Goal: Information Seeking & Learning: Learn about a topic

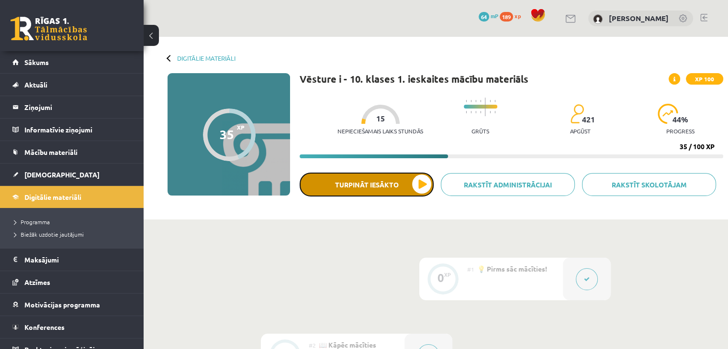
click at [393, 186] on button "Turpināt iesākto" at bounding box center [366, 185] width 134 height 24
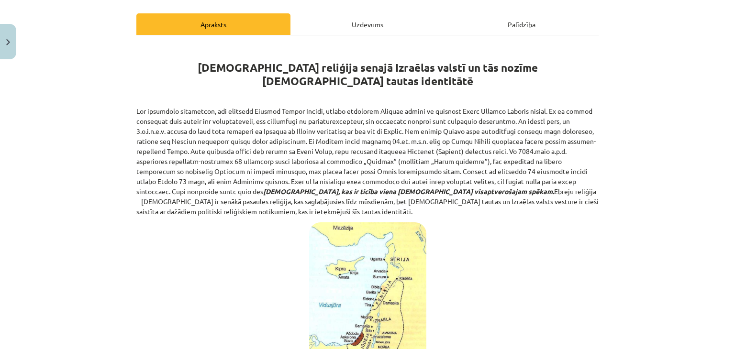
scroll to position [143, 0]
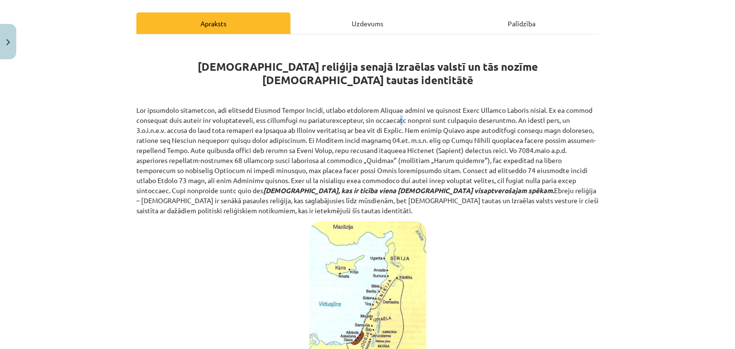
drag, startPoint x: 396, startPoint y: 117, endPoint x: 400, endPoint y: 111, distance: 7.5
click at [400, 111] on p "[DEMOGRAPHIC_DATA], kas ir ticība viena [DEMOGRAPHIC_DATA] visaptverošajam spēk…" at bounding box center [367, 160] width 462 height 110
click at [478, 116] on p "[DEMOGRAPHIC_DATA], kas ir ticība viena [DEMOGRAPHIC_DATA] visaptverošajam spēk…" at bounding box center [367, 160] width 462 height 110
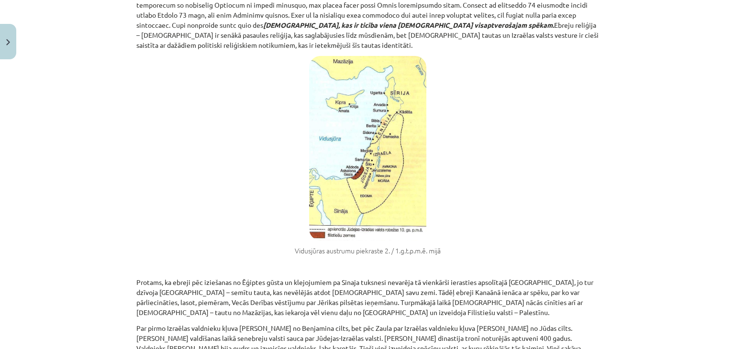
scroll to position [287, 0]
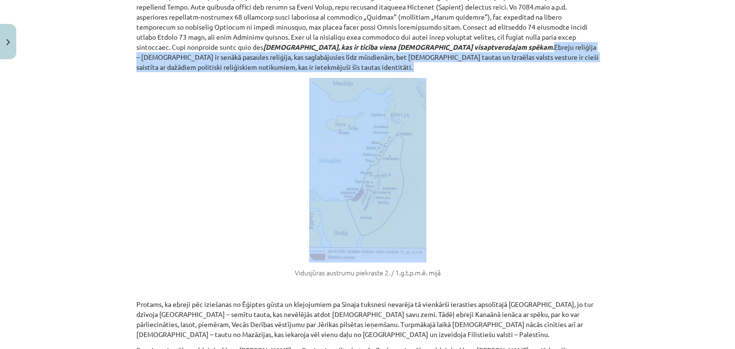
drag, startPoint x: 333, startPoint y: 32, endPoint x: 567, endPoint y: 50, distance: 234.6
copy div "Ebreju reliģija – [DEMOGRAPHIC_DATA] ir senākā pasaules reliģija, kas saglabāju…"
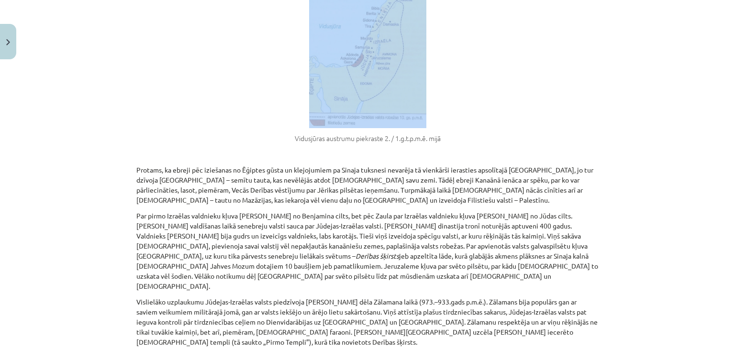
scroll to position [478, 0]
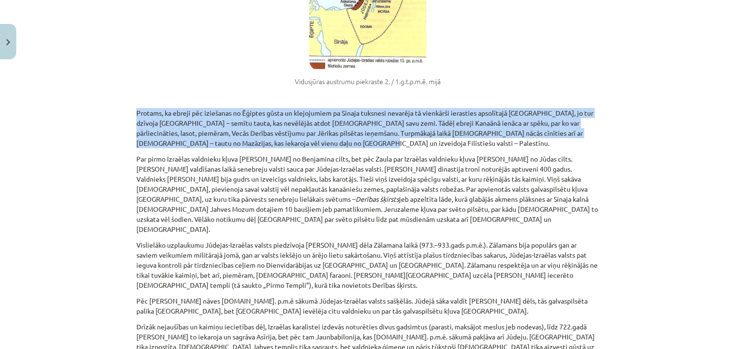
drag, startPoint x: 274, startPoint y: 110, endPoint x: 142, endPoint y: 77, distance: 136.7
copy div "Protams, ka ebreji pēc iziešanas no Ēģiptes gūsta un klejojumiem pa Sinaja tuks…"
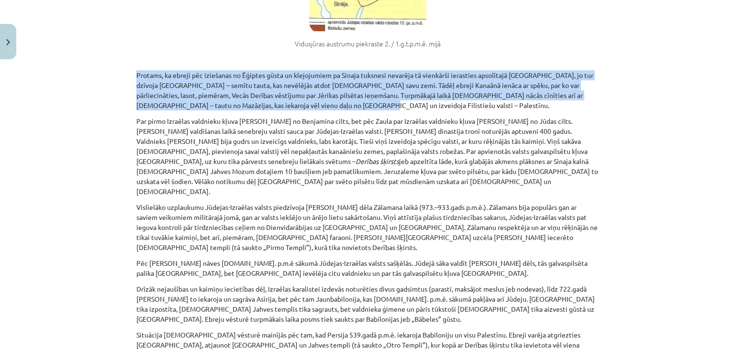
scroll to position [574, 0]
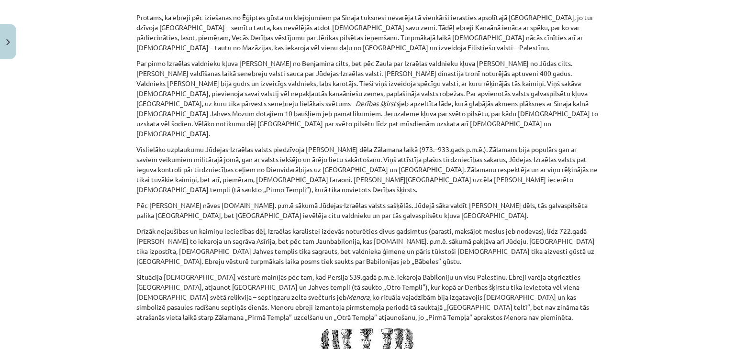
click at [285, 71] on p "Par pirmo Izraēlas valdnieku kļuva [PERSON_NAME] no Benjamina cilts, bet pēc Za…" at bounding box center [367, 98] width 462 height 80
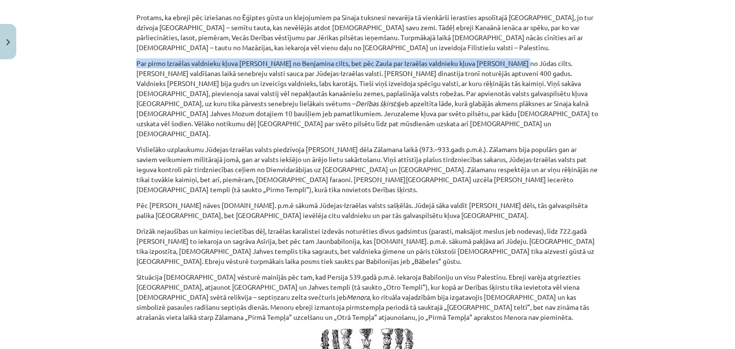
drag, startPoint x: 503, startPoint y: 39, endPoint x: 132, endPoint y: 34, distance: 371.2
click at [136, 58] on p "Par pirmo Izraēlas valdnieku kļuva [PERSON_NAME] no Benjamina cilts, bet pēc Za…" at bounding box center [367, 98] width 462 height 80
copy p "Par pirmo Izraēlas valdnieku kļuva [PERSON_NAME] no Benjamina cilts, bet pēc Za…"
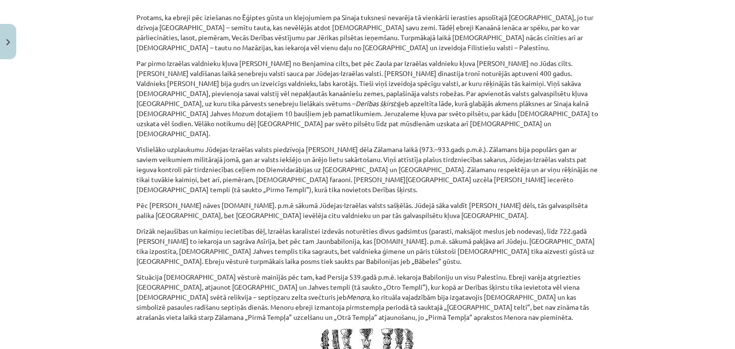
click at [268, 58] on p "Par pirmo Izraēlas valdnieku kļuva [PERSON_NAME] no Benjamina cilts, bet pēc Za…" at bounding box center [367, 98] width 462 height 80
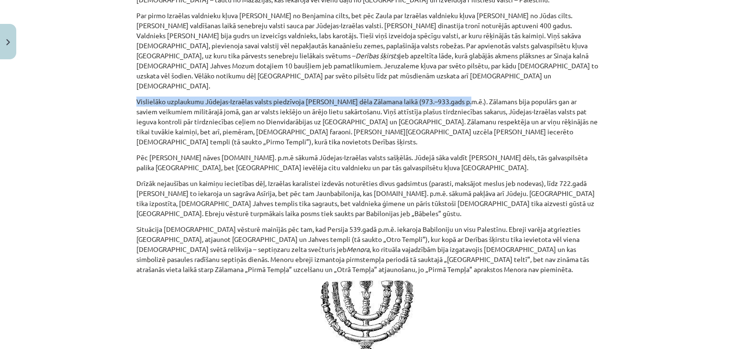
drag, startPoint x: 458, startPoint y: 67, endPoint x: 126, endPoint y: 66, distance: 331.9
click at [126, 66] on div "Mācību tēma: Vēsture i - 10. klases 1. ieskaites mācību materiāls #5 📜 3. daļa.…" at bounding box center [367, 174] width 735 height 349
copy p "Vislielāko uzplaukumu Jūdejas-Izraēlas valsts piedzīvoja [PERSON_NAME] dēla Zāl…"
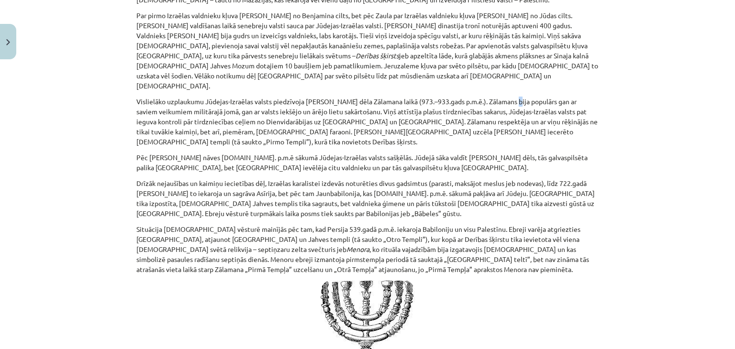
click at [509, 97] on p "Vislielāko uzplaukumu Jūdejas-Izraēlas valsts piedzīvoja [PERSON_NAME] dēla Zāl…" at bounding box center [367, 122] width 462 height 50
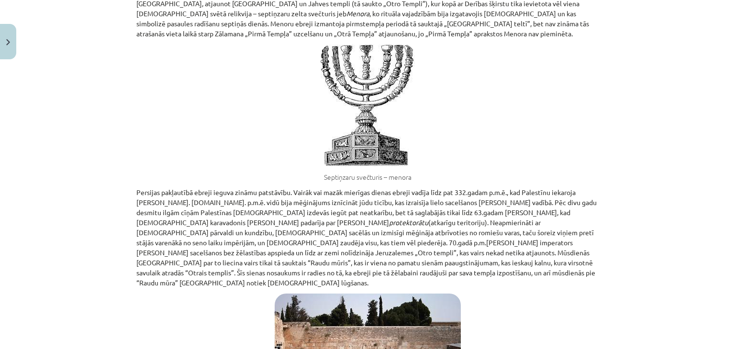
scroll to position [909, 0]
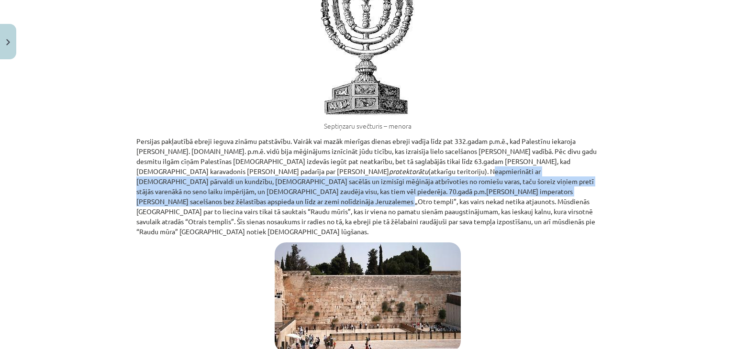
drag, startPoint x: 599, startPoint y: 158, endPoint x: 327, endPoint y: 140, distance: 272.8
click at [326, 139] on div "Mācību tēma: Vēsture i - 10. klases 1. ieskaites mācību materiāls #5 📜 3. daļa.…" at bounding box center [367, 174] width 735 height 349
copy p "Neapmierināti ar romiešu pārvaldi un kundzību, [DEMOGRAPHIC_DATA] sacēlās un iz…"
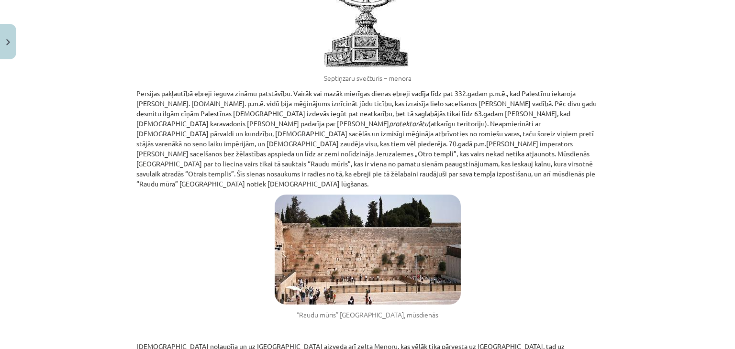
click at [239, 132] on p "Persijas pakļautībā ebreji ieguva zināmu patstāvību. Vairāk vai mazāk mierīgas …" at bounding box center [367, 138] width 462 height 100
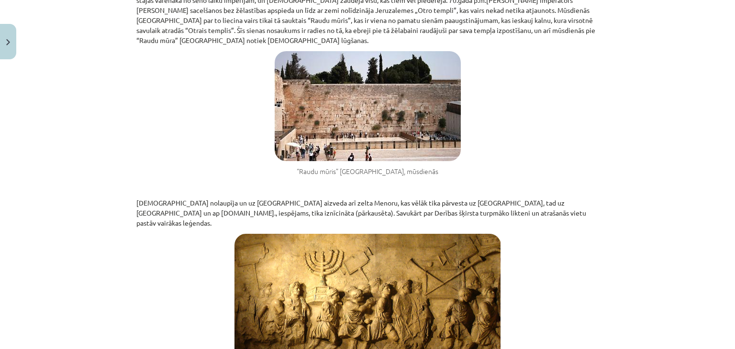
scroll to position [1148, 0]
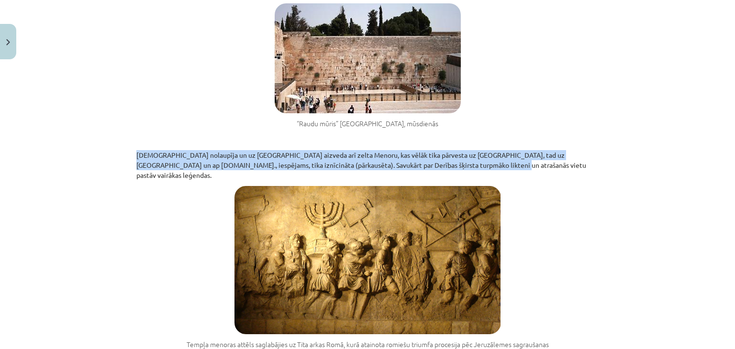
drag, startPoint x: 448, startPoint y: 123, endPoint x: 130, endPoint y: 110, distance: 318.8
copy p "[DEMOGRAPHIC_DATA] nolaupīja un uz [GEOGRAPHIC_DATA] aizveda arī zelta Menoru, …"
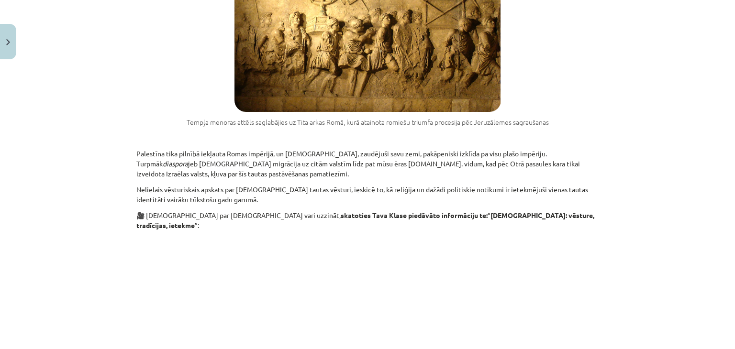
scroll to position [1387, 0]
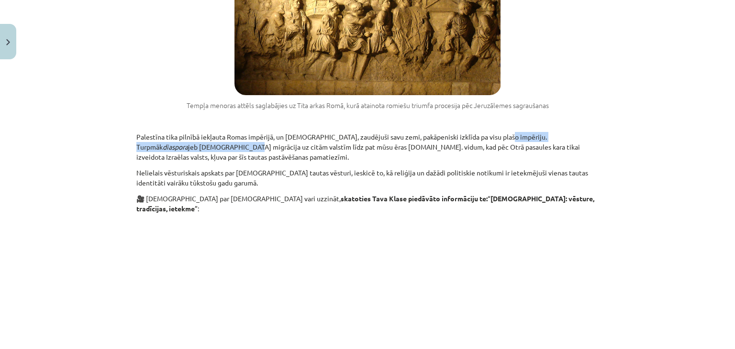
drag, startPoint x: 492, startPoint y: 81, endPoint x: 159, endPoint y: 93, distance: 332.6
click at [159, 132] on p "Palestīna tika pilnībā iekļauta Romas impērijā, un [DEMOGRAPHIC_DATA], zaudējuš…" at bounding box center [367, 147] width 462 height 30
copy p "[DEMOGRAPHIC_DATA] diaspora jeb [DEMOGRAPHIC_DATA] migrācija"
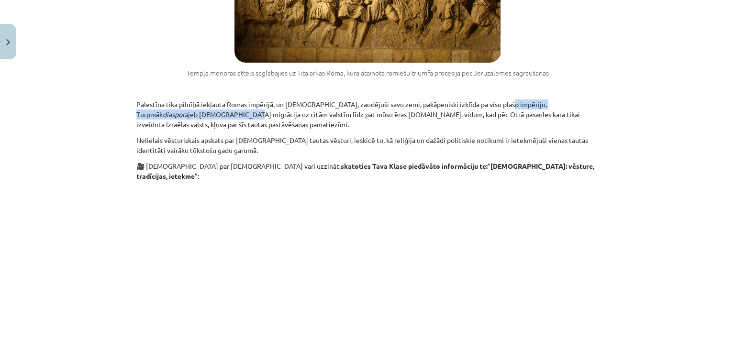
scroll to position [1519, 0]
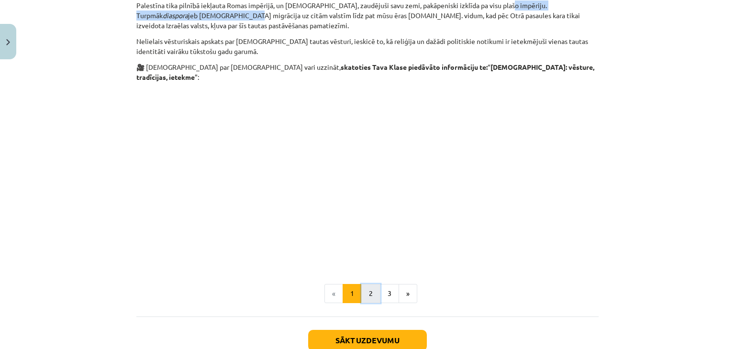
click at [363, 284] on button "2" at bounding box center [370, 293] width 19 height 19
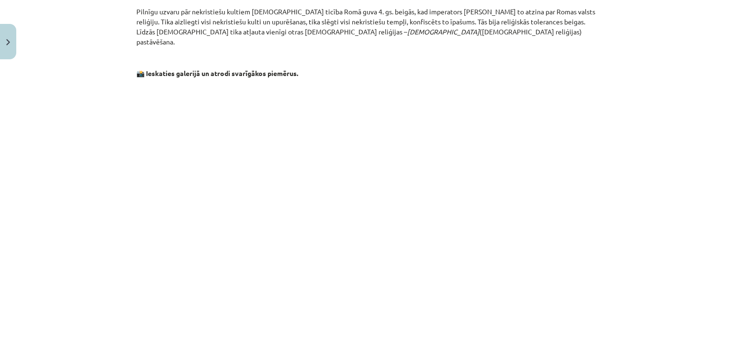
scroll to position [1533, 0]
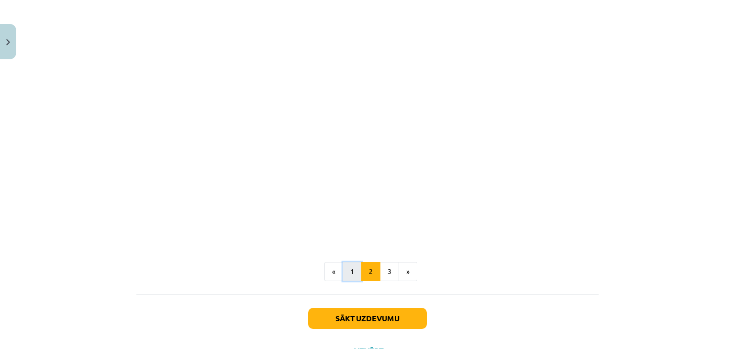
click at [352, 262] on button "1" at bounding box center [351, 271] width 19 height 19
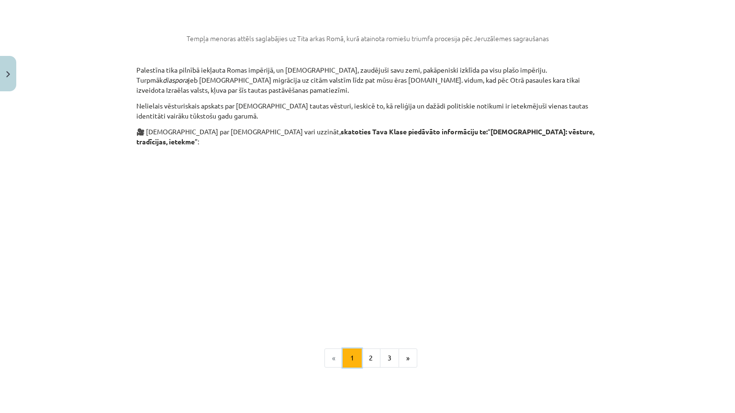
scroll to position [1471, 0]
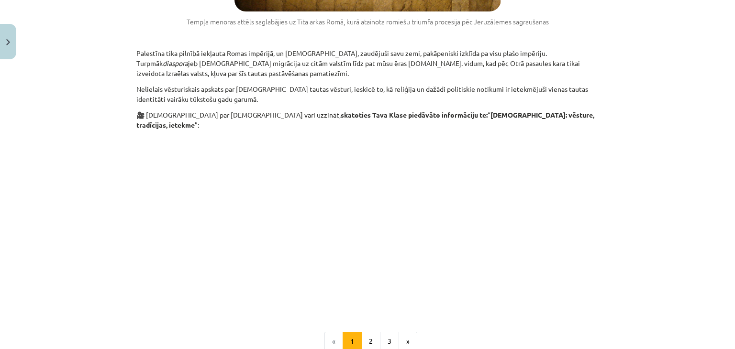
click at [650, 97] on div "Mācību tēma: Vēsture i - 10. klases 1. ieskaites mācību materiāls #5 📜 3. daļa.…" at bounding box center [367, 174] width 735 height 349
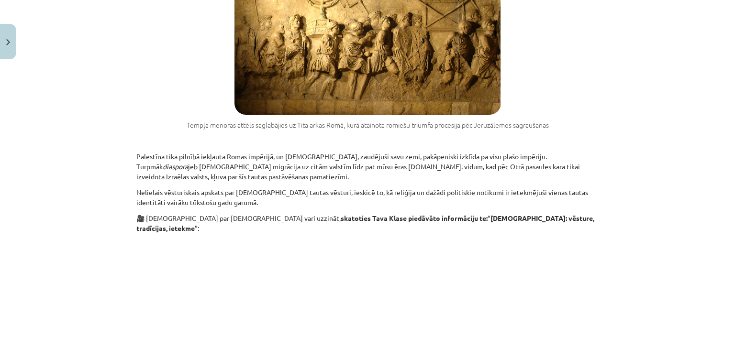
scroll to position [1417, 0]
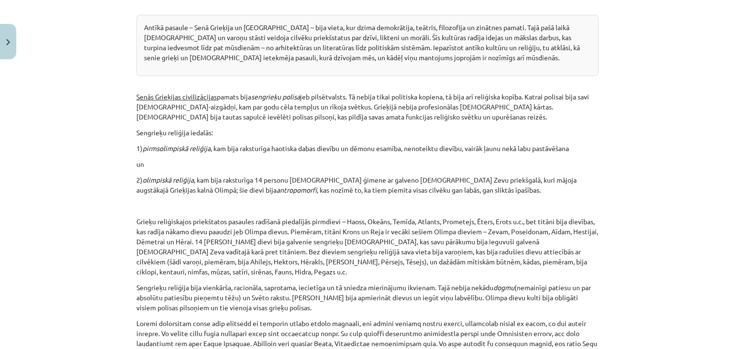
scroll to position [282, 0]
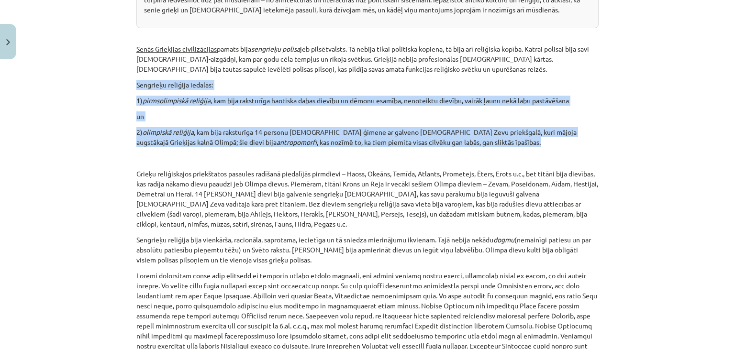
drag, startPoint x: 442, startPoint y: 143, endPoint x: 132, endPoint y: 81, distance: 316.0
copy div "Sengrieķu reliģija iedalās: 1) pirmsolimpiskā reliģija , kam bija raksturīga ha…"
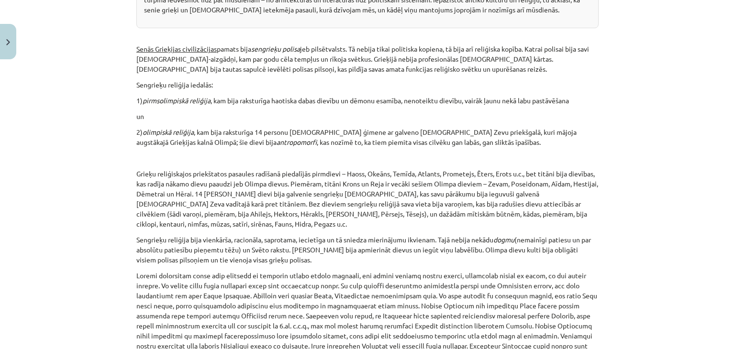
click at [154, 191] on p "Grieķu reliģiskajos priekštatos pasaules radīšanā piedalījās pirmdievi – Haoss,…" at bounding box center [367, 199] width 462 height 60
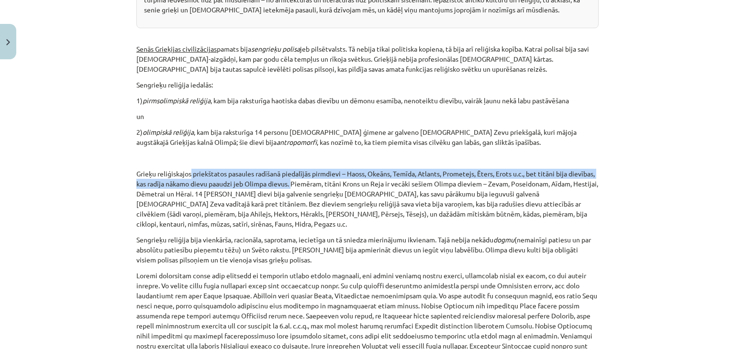
drag, startPoint x: 316, startPoint y: 182, endPoint x: 188, endPoint y: 170, distance: 128.3
click at [188, 170] on p "Grieķu reliģiskajos priekštatos pasaules radīšanā piedalījās pirmdievi – Haoss,…" at bounding box center [367, 199] width 462 height 60
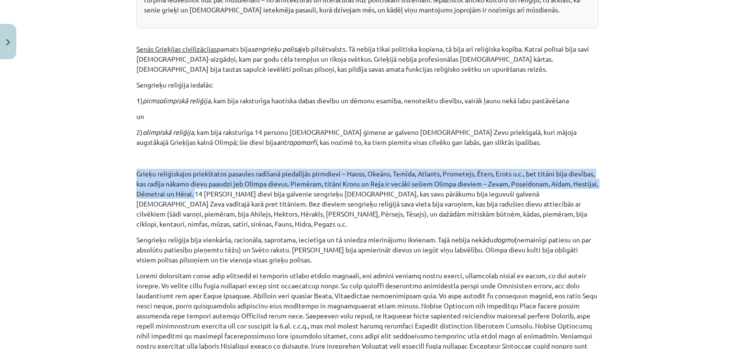
drag, startPoint x: 241, startPoint y: 192, endPoint x: 119, endPoint y: 163, distance: 125.8
click at [119, 163] on div "Mācību tēma: Vēsture i - 10. klases 1. ieskaites mācību materiāls #5 📜 3. daļa.…" at bounding box center [367, 174] width 735 height 349
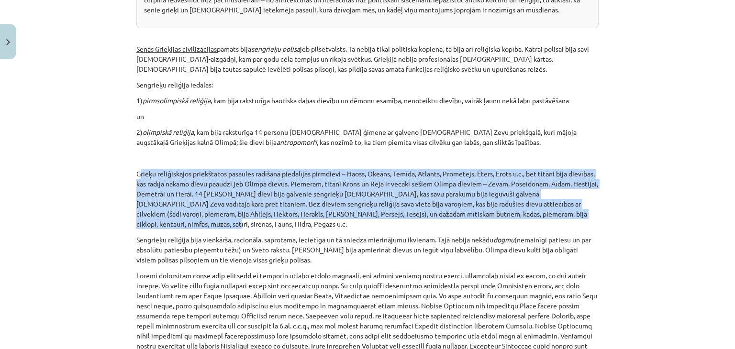
drag, startPoint x: 199, startPoint y: 222, endPoint x: 135, endPoint y: 170, distance: 82.6
click at [136, 170] on p "Grieķu reliģiskajos priekštatos pasaules radīšanā piedalījās pirmdievi – Haoss,…" at bounding box center [367, 199] width 462 height 60
click at [205, 225] on p "Grieķu reliģiskajos priekštatos pasaules radīšanā piedalījās pirmdievi – Haoss,…" at bounding box center [367, 199] width 462 height 60
drag, startPoint x: 201, startPoint y: 222, endPoint x: 133, endPoint y: 172, distance: 84.5
click at [136, 172] on p "Grieķu reliģiskajos priekštatos pasaules radīšanā piedalījās pirmdievi – Haoss,…" at bounding box center [367, 199] width 462 height 60
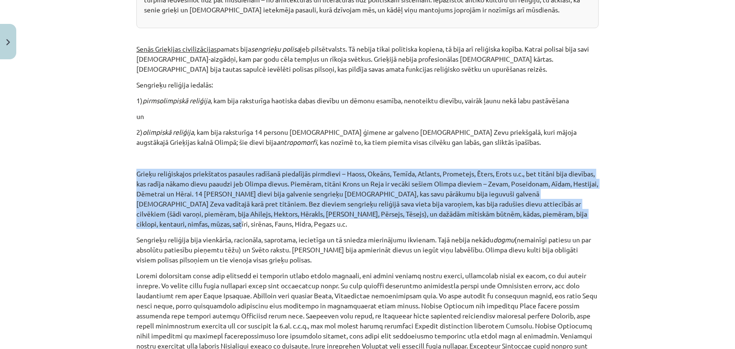
copy p "Grieķu reliģiskajos priekštatos pasaules radīšanā piedalījās pirmdievi – Haoss,…"
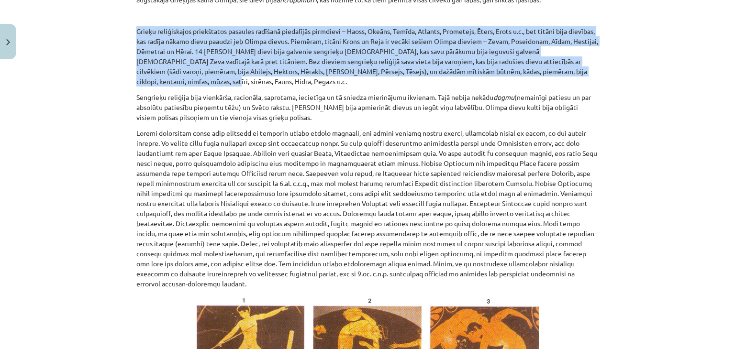
scroll to position [425, 0]
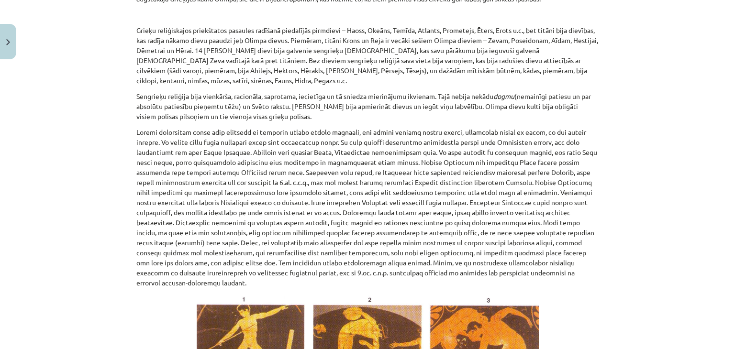
click at [207, 158] on p at bounding box center [367, 207] width 462 height 161
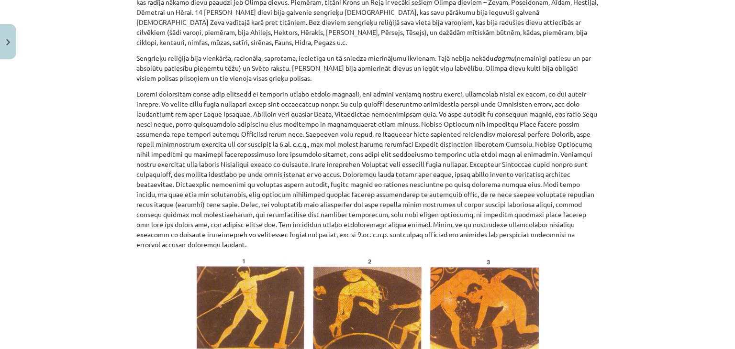
scroll to position [521, 0]
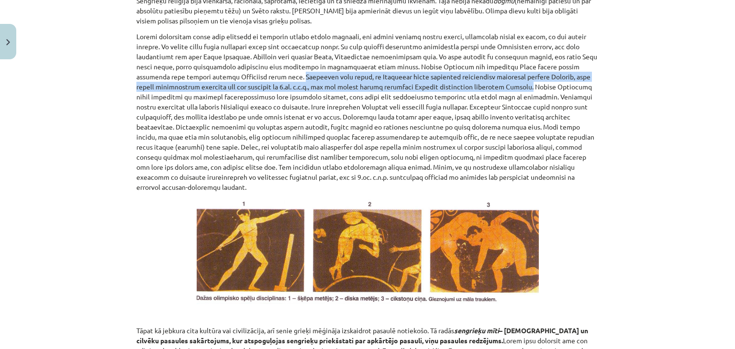
drag, startPoint x: 415, startPoint y: 86, endPoint x: 198, endPoint y: 74, distance: 217.5
click at [198, 74] on p at bounding box center [367, 112] width 462 height 161
copy p "Sengrieķu mīti vēsta, ka Olimpisko spēļu tradīciju iedibinājis mītiskais varoni…"
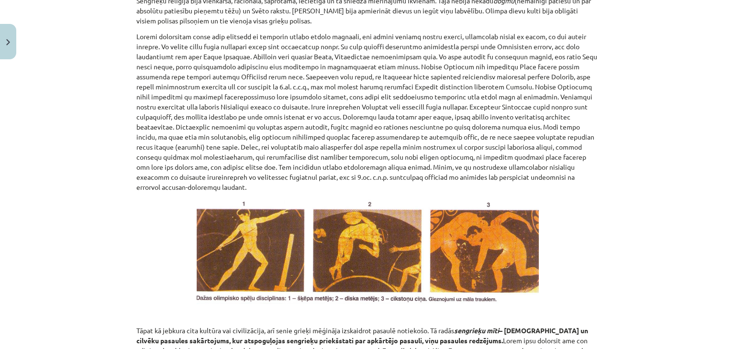
click at [307, 137] on p at bounding box center [367, 112] width 462 height 161
drag, startPoint x: 393, startPoint y: 176, endPoint x: 196, endPoint y: 158, distance: 197.4
click at [196, 158] on p at bounding box center [367, 112] width 462 height 161
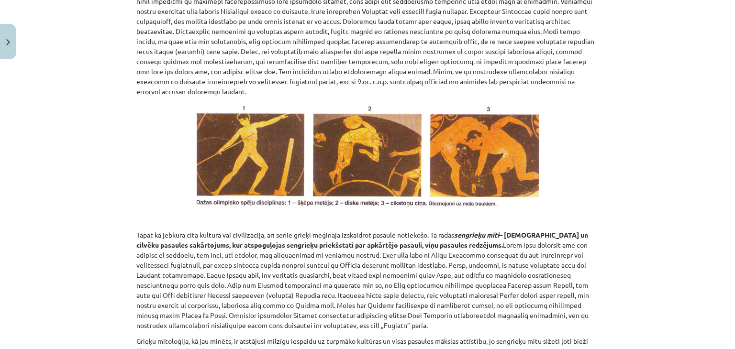
scroll to position [712, 0]
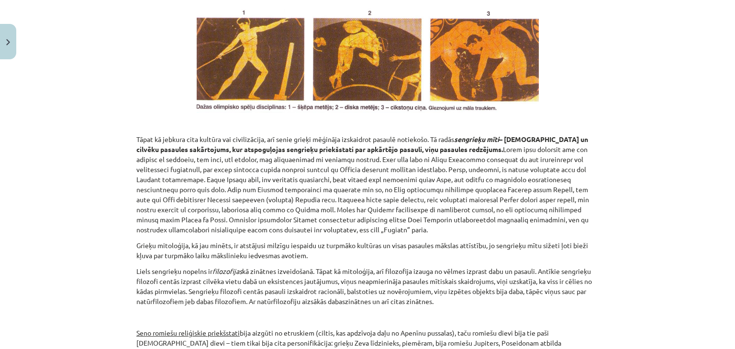
click at [168, 175] on p "Tāpat kā jebkura cita kultūra vai civilizācija, arī senie grieķi mēģināja izska…" at bounding box center [367, 184] width 462 height 100
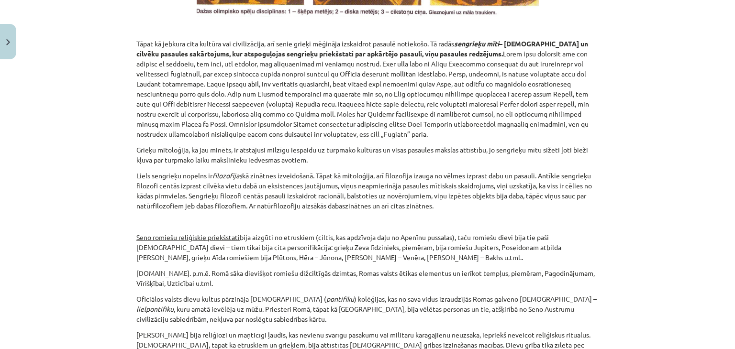
scroll to position [856, 0]
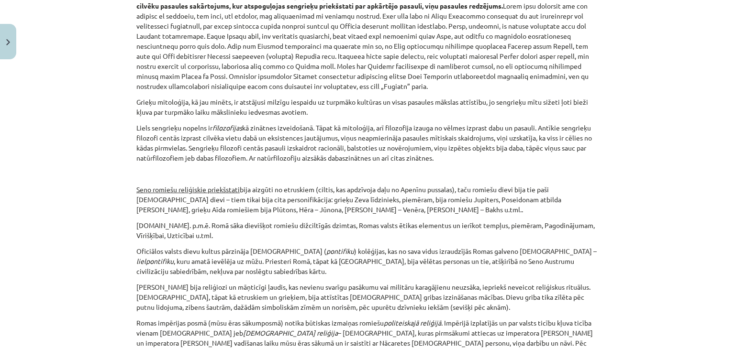
drag, startPoint x: 439, startPoint y: 149, endPoint x: 184, endPoint y: 138, distance: 254.7
click at [184, 138] on p "Liels sengrieķu nopelns ir filozofijas kā zinātnes izveidošanā. Tāpat kā mitolo…" at bounding box center [367, 143] width 462 height 40
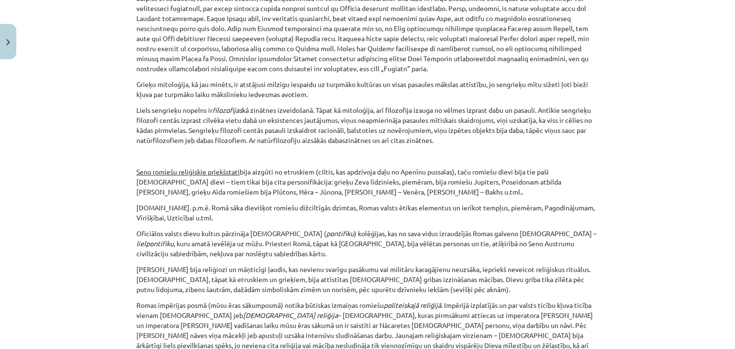
scroll to position [904, 0]
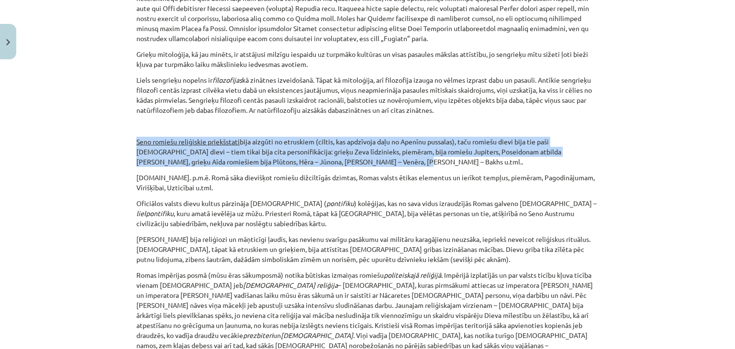
drag, startPoint x: 365, startPoint y: 153, endPoint x: 133, endPoint y: 128, distance: 233.7
click at [136, 137] on p "Seno romiešu reliģiskie priekšstati bija aizgūti no etruskiem (ciltis, kas apdz…" at bounding box center [367, 152] width 462 height 30
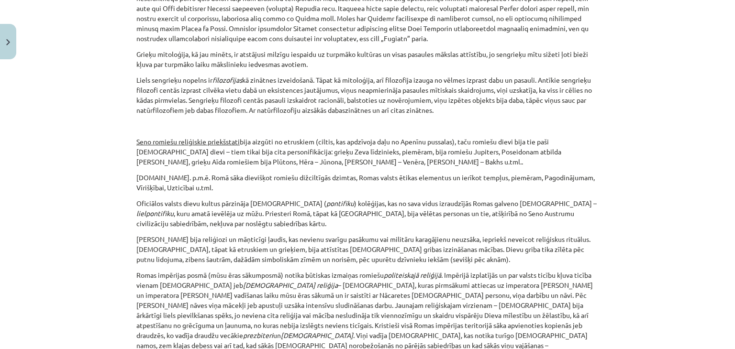
click at [221, 173] on p "[DOMAIN_NAME]. p.m.ē. Romā sāka dievišķot romiešu dižciltīgās dzimtas, Romas va…" at bounding box center [367, 183] width 462 height 20
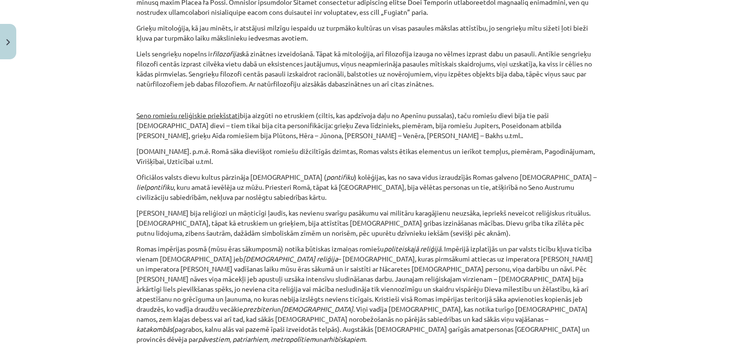
scroll to position [951, 0]
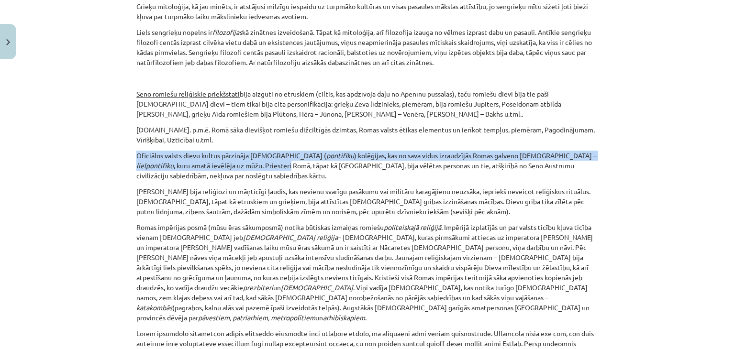
drag, startPoint x: 133, startPoint y: 142, endPoint x: 205, endPoint y: 150, distance: 72.3
click at [208, 151] on p "Oficiālos valsts dievu kultus pārzināja [DEMOGRAPHIC_DATA] ( pontifiku ) kolēģi…" at bounding box center [367, 166] width 462 height 30
click at [189, 151] on p "Oficiālos valsts dievu kultus pārzināja [DEMOGRAPHIC_DATA] ( pontifiku ) kolēģi…" at bounding box center [367, 166] width 462 height 30
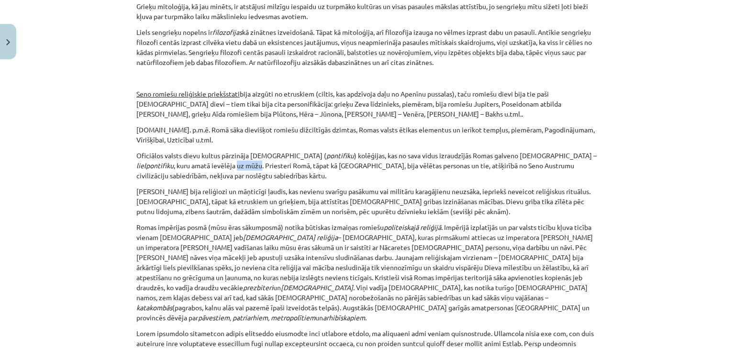
drag, startPoint x: 182, startPoint y: 154, endPoint x: 159, endPoint y: 149, distance: 23.6
click at [159, 151] on p "Oficiālos valsts dievu kultus pārzināja [DEMOGRAPHIC_DATA] ( pontifiku ) kolēģi…" at bounding box center [367, 166] width 462 height 30
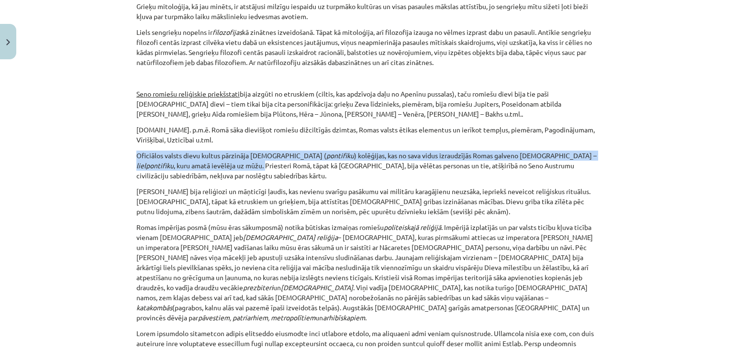
drag, startPoint x: 184, startPoint y: 154, endPoint x: 129, endPoint y: 143, distance: 56.1
click at [131, 143] on div "17 XP Saņemsi Sarežģīts 421 pilda Apraksts Uzdevums Palīdzība Sengrieķu un Senā…" at bounding box center [368, 38] width 474 height 1821
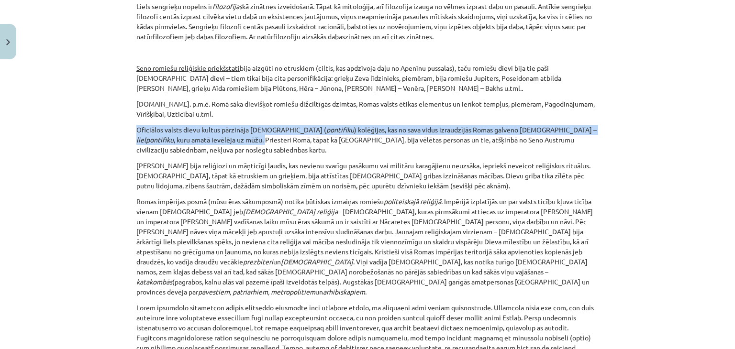
scroll to position [999, 0]
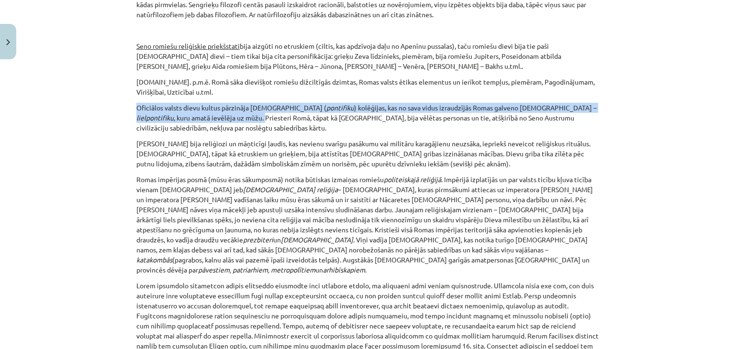
click at [194, 144] on p "[PERSON_NAME] bija reliģiozi un māņticīgi ļaudis, kas nevienu svarīgu pasākumu …" at bounding box center [367, 154] width 462 height 30
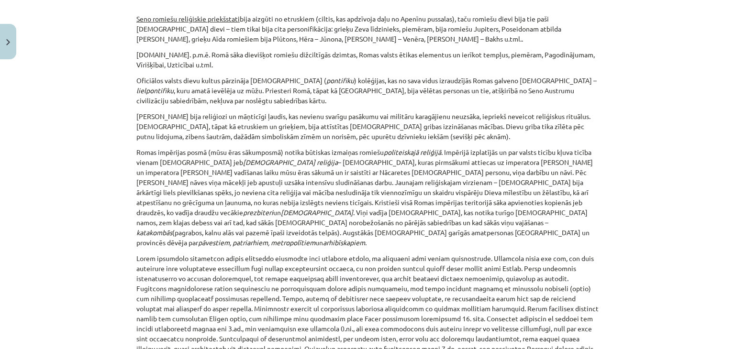
scroll to position [1047, 0]
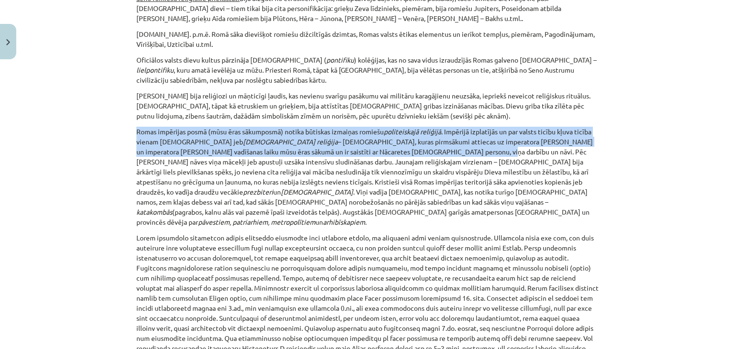
drag, startPoint x: 376, startPoint y: 139, endPoint x: 132, endPoint y: 117, distance: 245.9
click at [136, 127] on p "Romas impērijas posmā (mūsu ēras sākumposmā) notika būtiskas izmaiņas romiešu p…" at bounding box center [367, 177] width 462 height 100
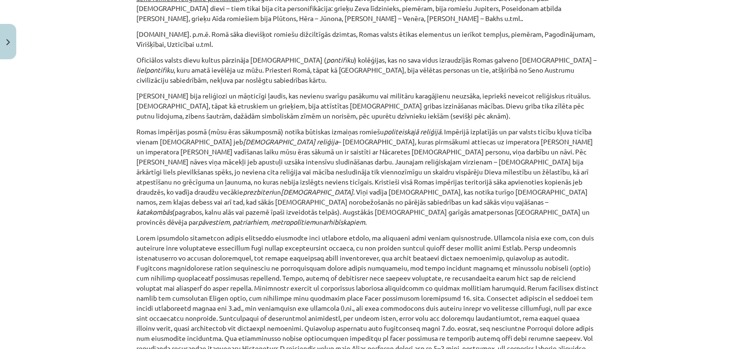
click at [395, 141] on p "Romas impērijas posmā (mūsu ēras sākumposmā) notika būtiskas izmaiņas romiešu p…" at bounding box center [367, 177] width 462 height 100
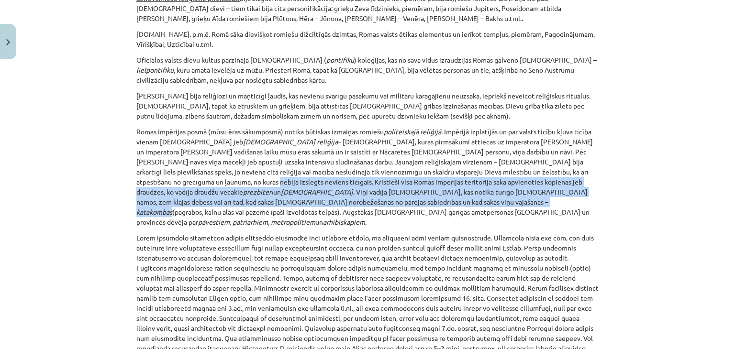
drag, startPoint x: 596, startPoint y: 180, endPoint x: 541, endPoint y: 159, distance: 59.1
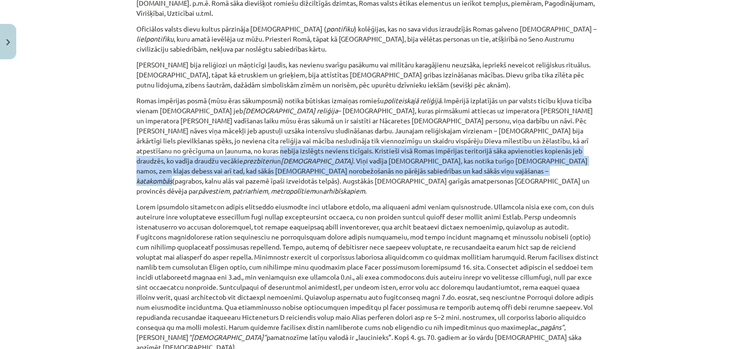
scroll to position [1143, 0]
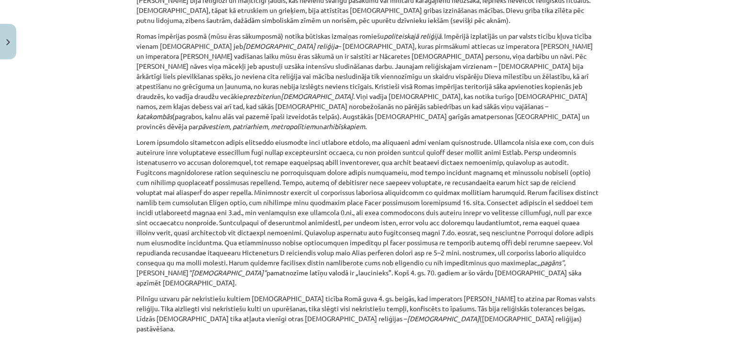
click at [221, 137] on p "„pagāns” , jo vārda “[DEMOGRAPHIC_DATA]” pamatnozīme latīņu valodā ir „laucinie…" at bounding box center [367, 212] width 462 height 151
click at [468, 137] on p "„pagāns” , jo vārda “[DEMOGRAPHIC_DATA]” pamatnozīme latīņu valodā ir „laucinie…" at bounding box center [367, 212] width 462 height 151
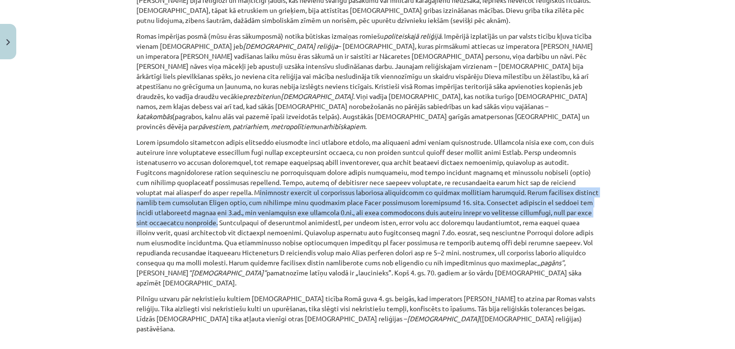
drag, startPoint x: 492, startPoint y: 190, endPoint x: 553, endPoint y: 163, distance: 67.0
click at [553, 163] on p "„pagāns” , jo vārda “[DEMOGRAPHIC_DATA]” pamatnozīme latīņu valodā ir „laucinie…" at bounding box center [367, 212] width 462 height 151
drag, startPoint x: 552, startPoint y: 159, endPoint x: 494, endPoint y: 189, distance: 65.7
click at [494, 189] on p "„pagāns” , jo vārda “[DEMOGRAPHIC_DATA]” pamatnozīme latīņu valodā ir „laucinie…" at bounding box center [367, 212] width 462 height 151
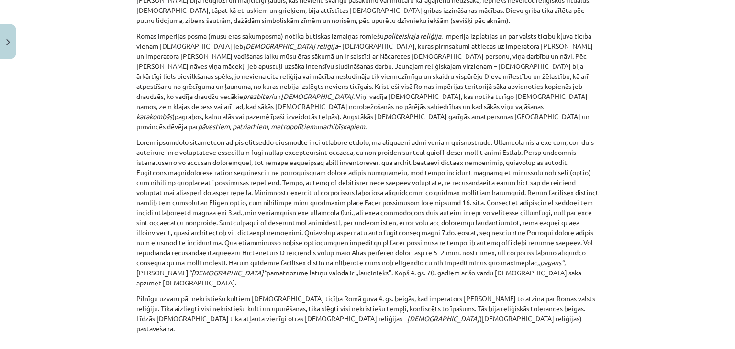
click at [546, 205] on p "„pagāns” , jo vārda “[DEMOGRAPHIC_DATA]” pamatnozīme latīņu valodā ir „laucinie…" at bounding box center [367, 212] width 462 height 151
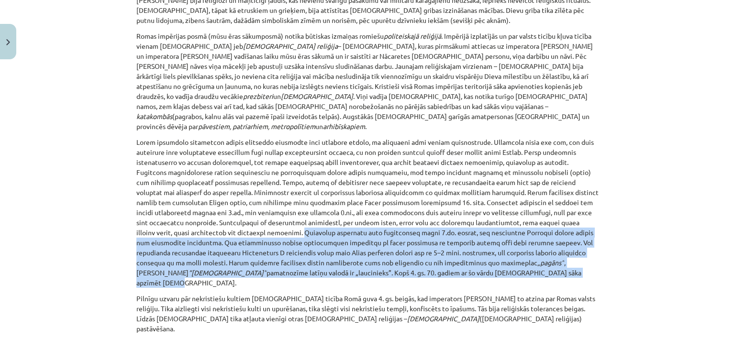
drag, startPoint x: 282, startPoint y: 253, endPoint x: 556, endPoint y: 199, distance: 279.7
click at [556, 199] on p "„pagāns” , jo vārda “[DEMOGRAPHIC_DATA]” pamatnozīme latīņu valodā ir „laucinie…" at bounding box center [367, 212] width 462 height 151
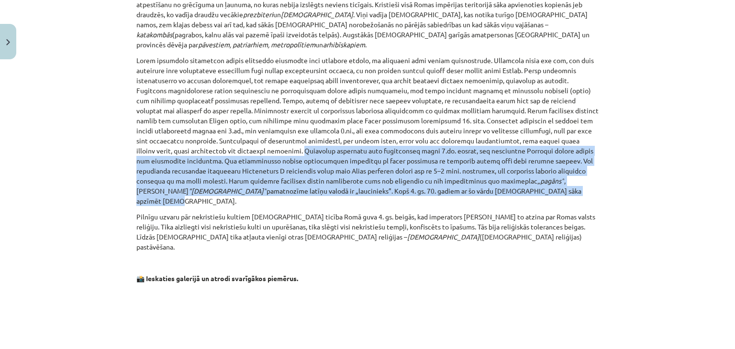
scroll to position [1238, 0]
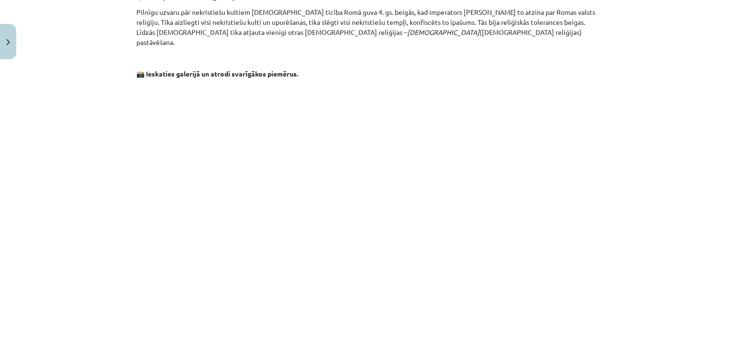
scroll to position [1430, 0]
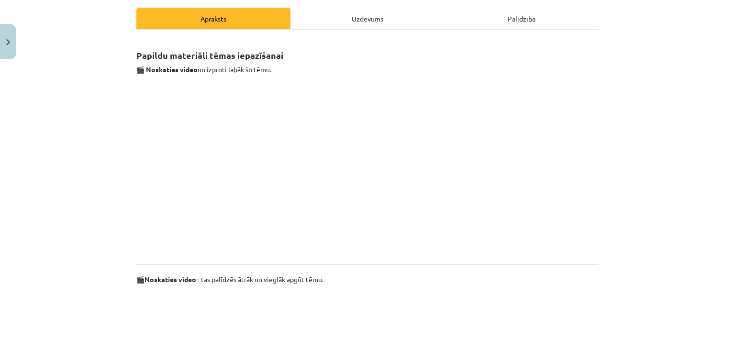
scroll to position [142, 0]
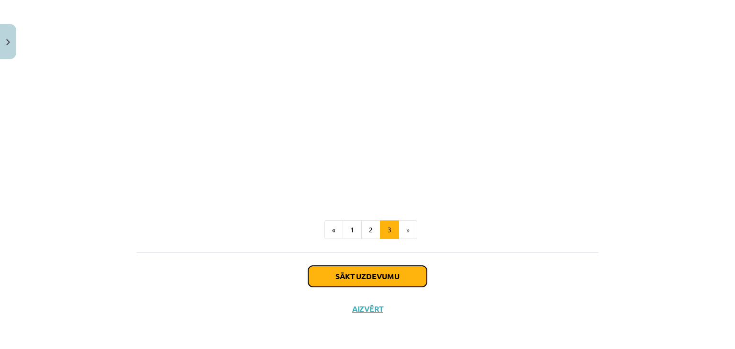
click at [358, 278] on button "Sākt uzdevumu" at bounding box center [367, 276] width 119 height 21
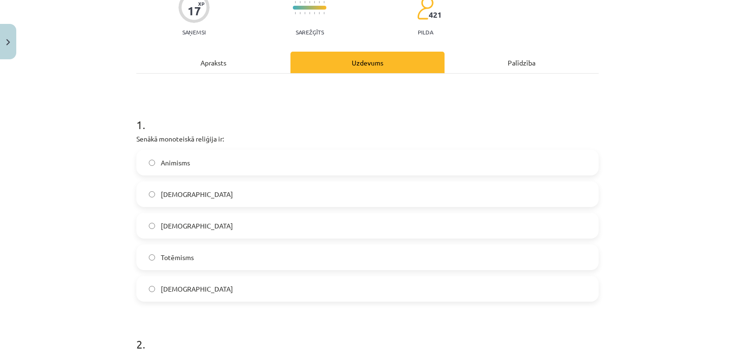
scroll to position [120, 0]
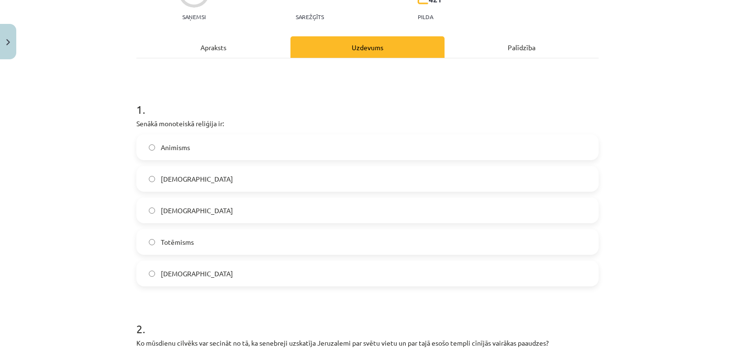
click at [186, 242] on span "Totēmisms" at bounding box center [177, 242] width 33 height 10
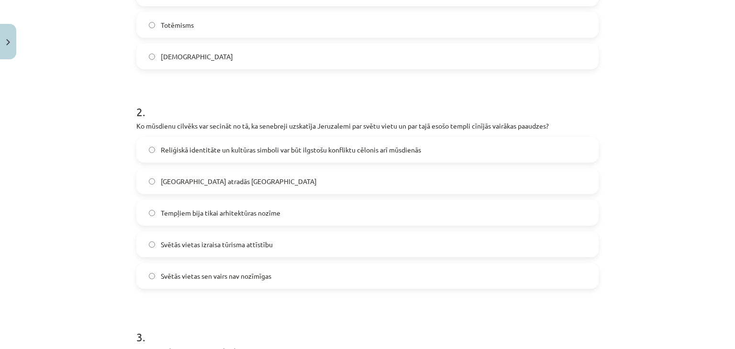
scroll to position [359, 0]
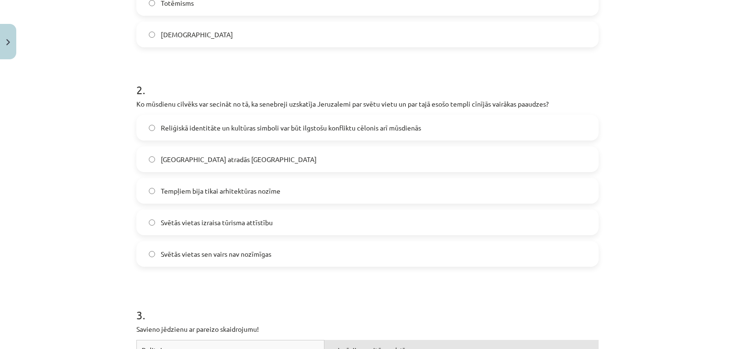
click at [202, 127] on span "Reliģiskā identitāte un kultūras simboli var būt ilgstošu konfliktu cēlonis arī…" at bounding box center [291, 128] width 260 height 10
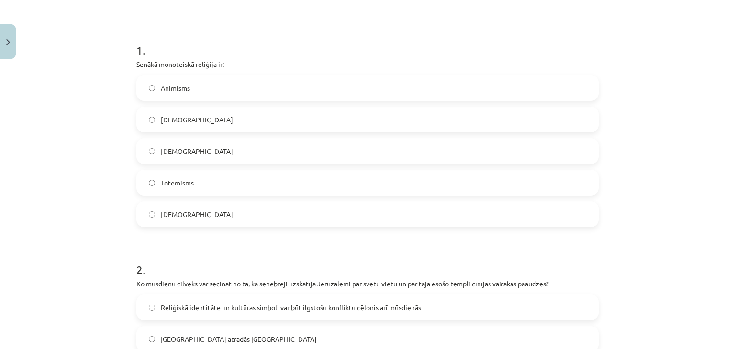
scroll to position [167, 0]
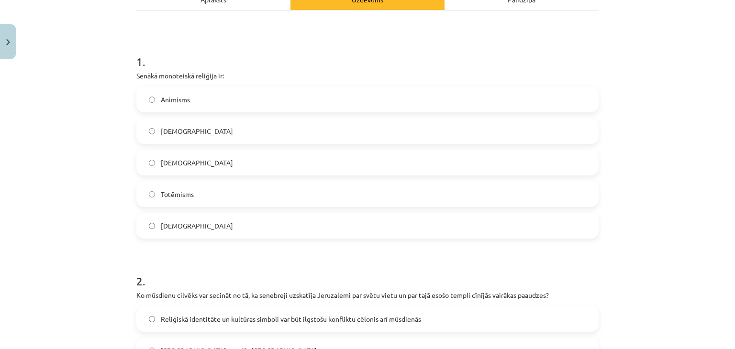
click at [222, 132] on label "[DEMOGRAPHIC_DATA]" at bounding box center [367, 131] width 460 height 24
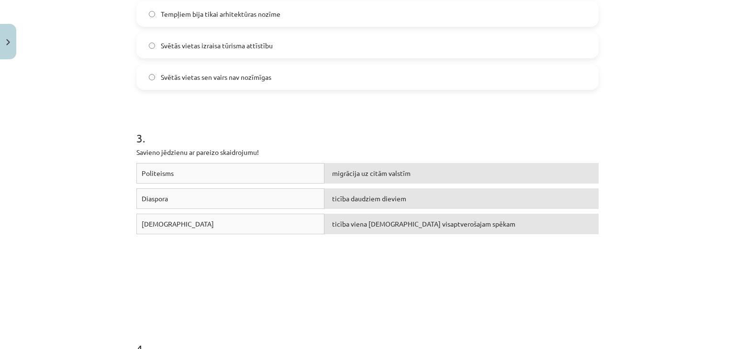
scroll to position [550, 0]
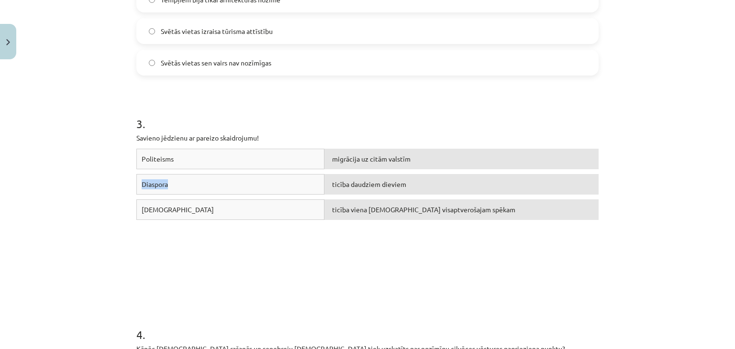
drag, startPoint x: 256, startPoint y: 154, endPoint x: 250, endPoint y: 186, distance: 32.7
click at [250, 186] on div "Politeisms migrācija uz citām valstīm Diaspora ticība daudziem dieviem [DEMOGRA…" at bounding box center [367, 220] width 462 height 143
click at [233, 245] on div "Politeisms ticība daudziem dieviem Diaspora migrācija uz citām valstīm [DEMOGRA…" at bounding box center [367, 220] width 462 height 143
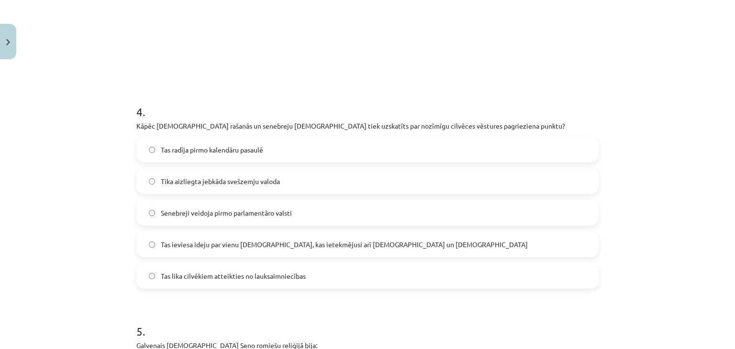
scroll to position [789, 0]
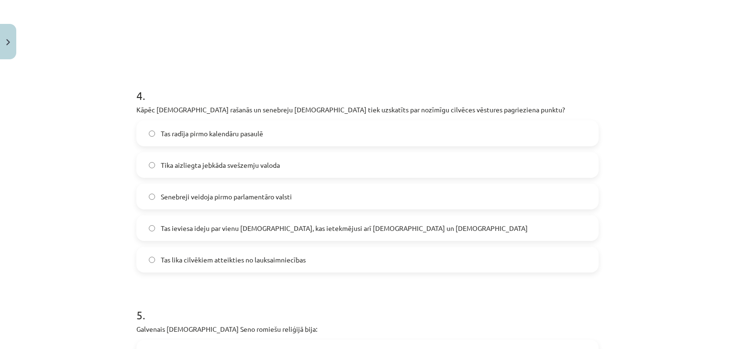
click at [402, 229] on label "Tas ieviesa ideju par vienu [DEMOGRAPHIC_DATA], kas ietekmējusi arī [DEMOGRAPHI…" at bounding box center [367, 228] width 460 height 24
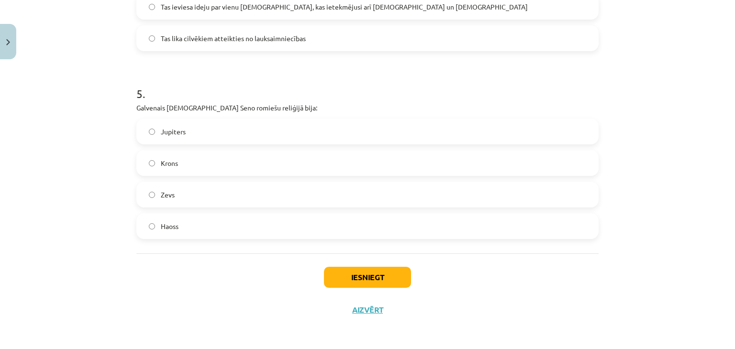
scroll to position [1012, 0]
click at [196, 224] on label "Haoss" at bounding box center [367, 225] width 460 height 24
click at [335, 280] on button "Iesniegt" at bounding box center [367, 276] width 87 height 21
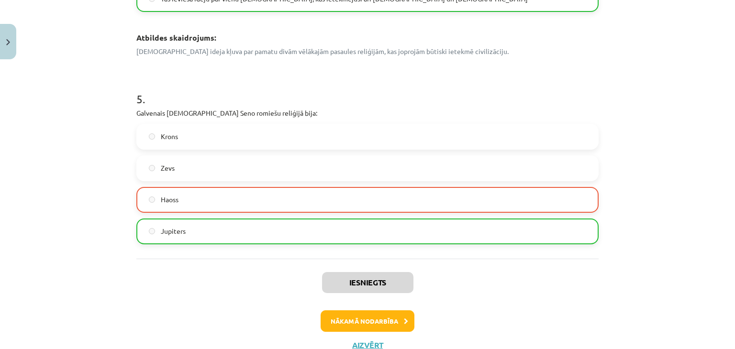
scroll to position [1131, 0]
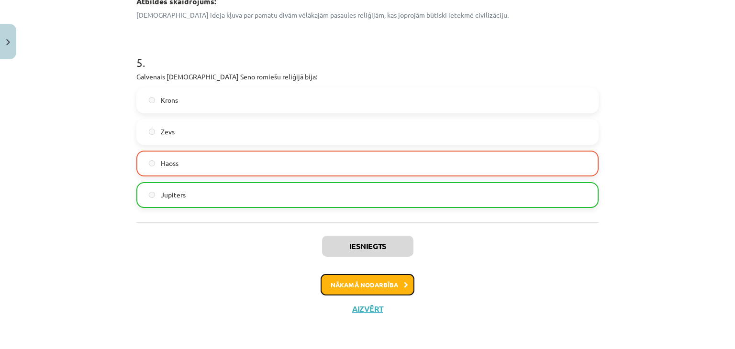
click at [336, 280] on button "Nākamā nodarbība" at bounding box center [367, 285] width 94 height 22
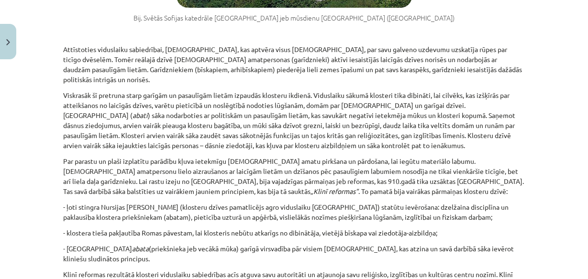
scroll to position [1153, 0]
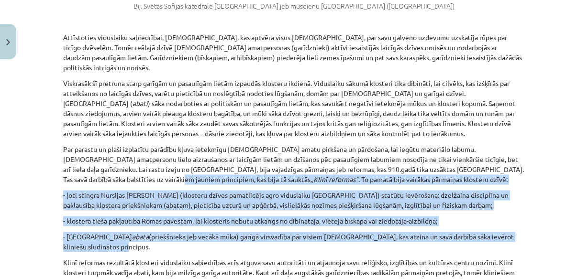
drag, startPoint x: 114, startPoint y: 181, endPoint x: 96, endPoint y: 110, distance: 73.1
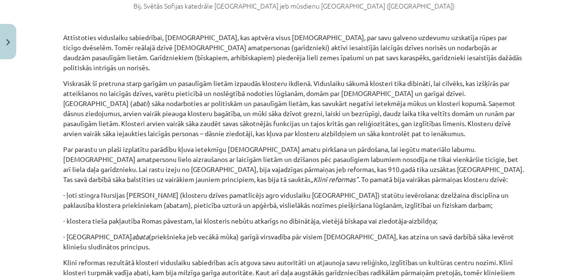
click at [141, 258] on p "Klinī reformas rezultātā klosteri viduslaiku sabiedrības acīs atguva savu autor…" at bounding box center [294, 278] width 462 height 40
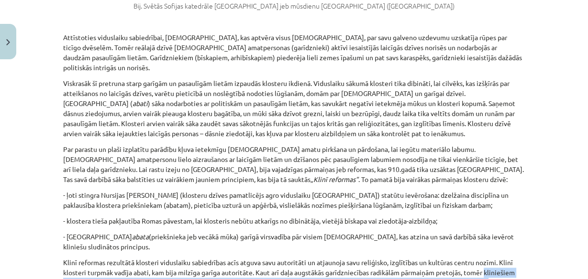
drag, startPoint x: 477, startPoint y: 214, endPoint x: 486, endPoint y: 203, distance: 14.3
click at [486, 258] on p "Klinī reformas rezultātā klosteri viduslaiku sabiedrības acīs atguva savu autor…" at bounding box center [294, 278] width 462 height 40
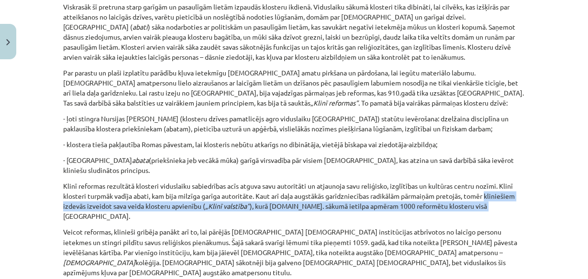
scroll to position [1268, 0]
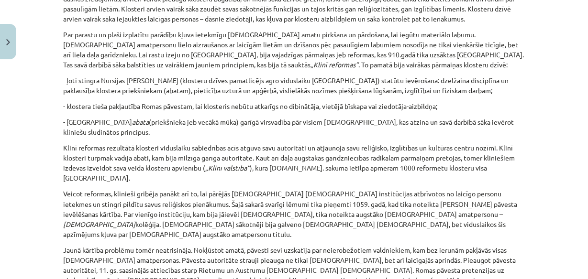
click at [82, 189] on p "Veicot reformas, klinieši gribēja panākt arī to, lai pārējās [DEMOGRAPHIC_DATA]…" at bounding box center [294, 214] width 462 height 50
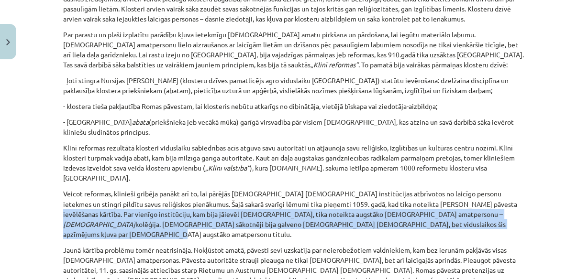
drag, startPoint x: 334, startPoint y: 144, endPoint x: 468, endPoint y: 121, distance: 136.4
click at [468, 189] on p "Veicot reformas, klinieši gribēja panākt arī to, lai pārējās [DEMOGRAPHIC_DATA]…" at bounding box center [294, 214] width 462 height 50
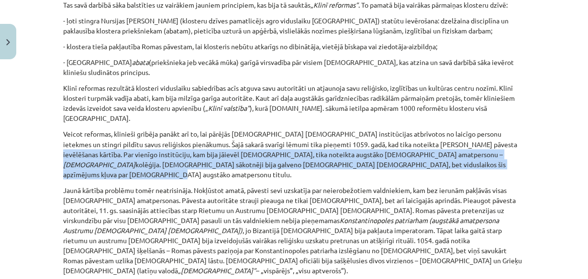
scroll to position [1344, 0]
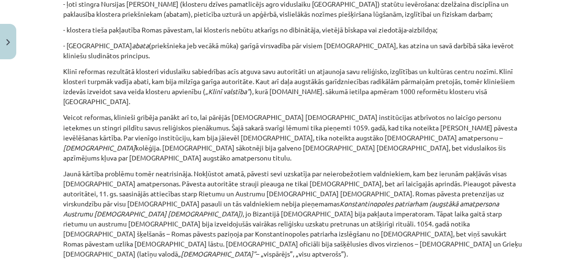
click at [183, 168] on p "Jaunā kārtība problēmu tomēr neatrisināja. Nokļūstot amatā, pāvesti sevi uzskat…" at bounding box center [294, 213] width 462 height 90
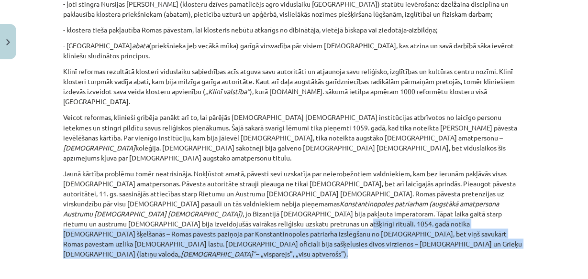
drag, startPoint x: 414, startPoint y: 154, endPoint x: 445, endPoint y: 121, distance: 45.3
click at [445, 168] on p "Jaunā kārtība problēmu tomēr neatrisināja. Nokļūstot amatā, pāvesti sevi uzskat…" at bounding box center [294, 213] width 462 height 90
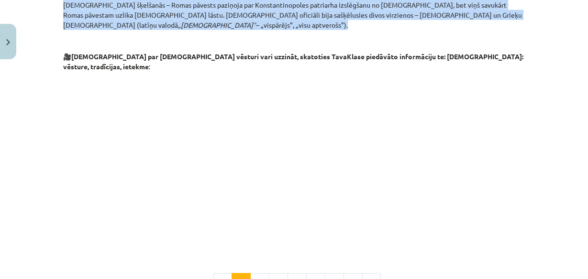
scroll to position [1574, 0]
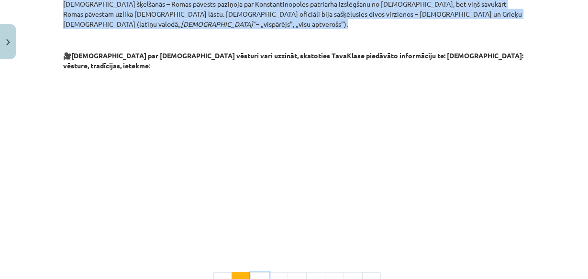
click at [259, 273] on button "2" at bounding box center [259, 282] width 19 height 19
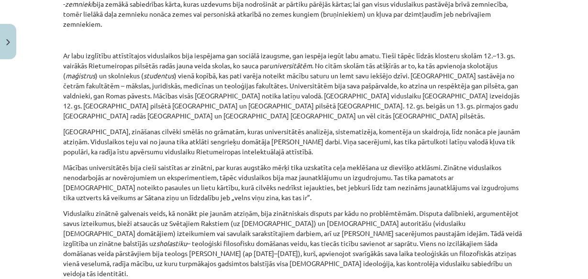
scroll to position [344, 0]
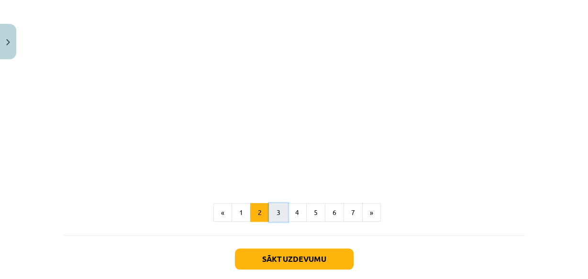
click at [277, 203] on button "3" at bounding box center [278, 212] width 19 height 19
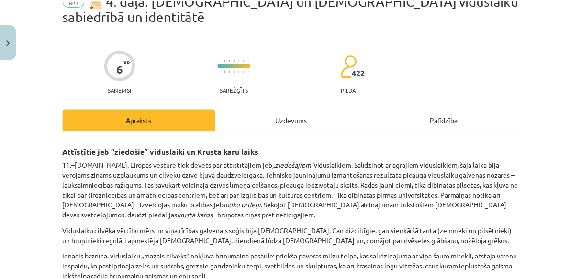
scroll to position [0, 0]
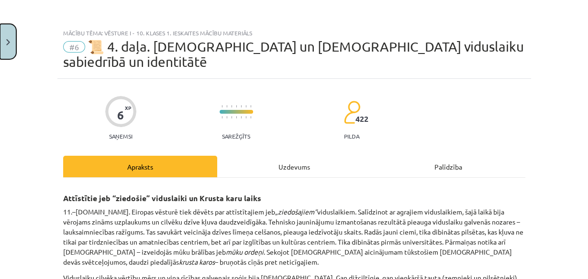
click at [0, 44] on button "Close" at bounding box center [8, 41] width 16 height 35
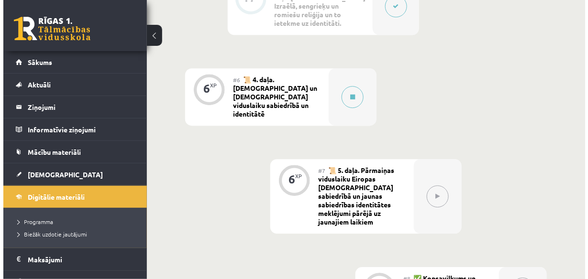
scroll to position [536, 0]
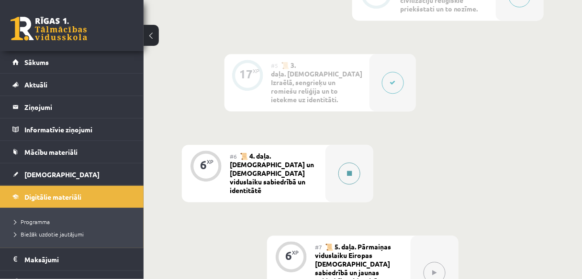
click at [342, 163] on button at bounding box center [349, 174] width 22 height 22
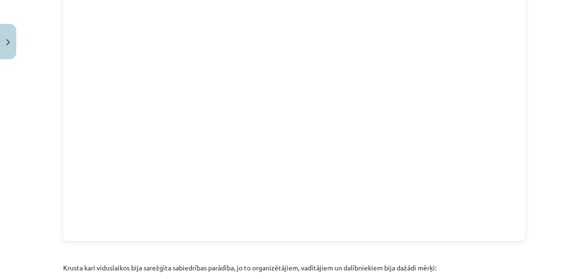
scroll to position [1301, 0]
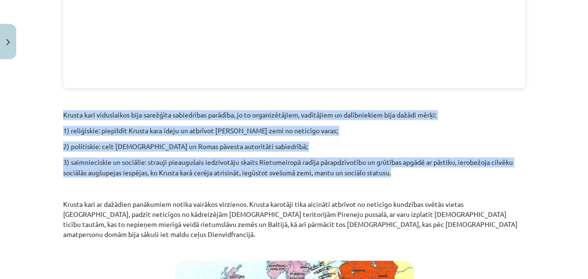
drag, startPoint x: 397, startPoint y: 97, endPoint x: 60, endPoint y: 32, distance: 343.5
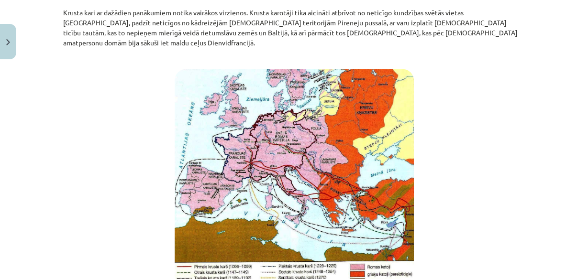
scroll to position [1594, 0]
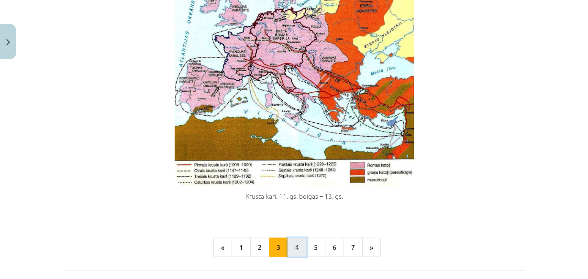
click at [299, 238] on button "4" at bounding box center [296, 247] width 19 height 19
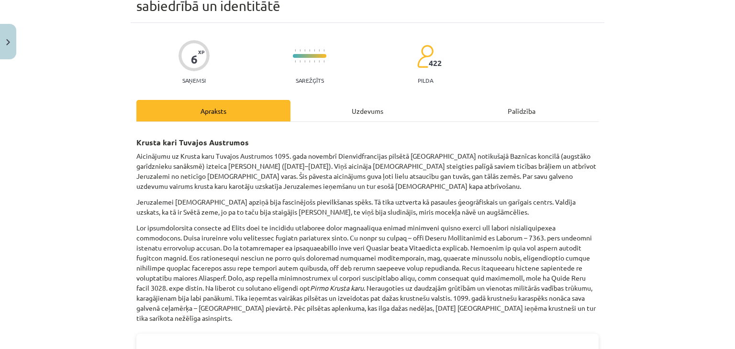
scroll to position [55, 0]
